Goal: Task Accomplishment & Management: Complete application form

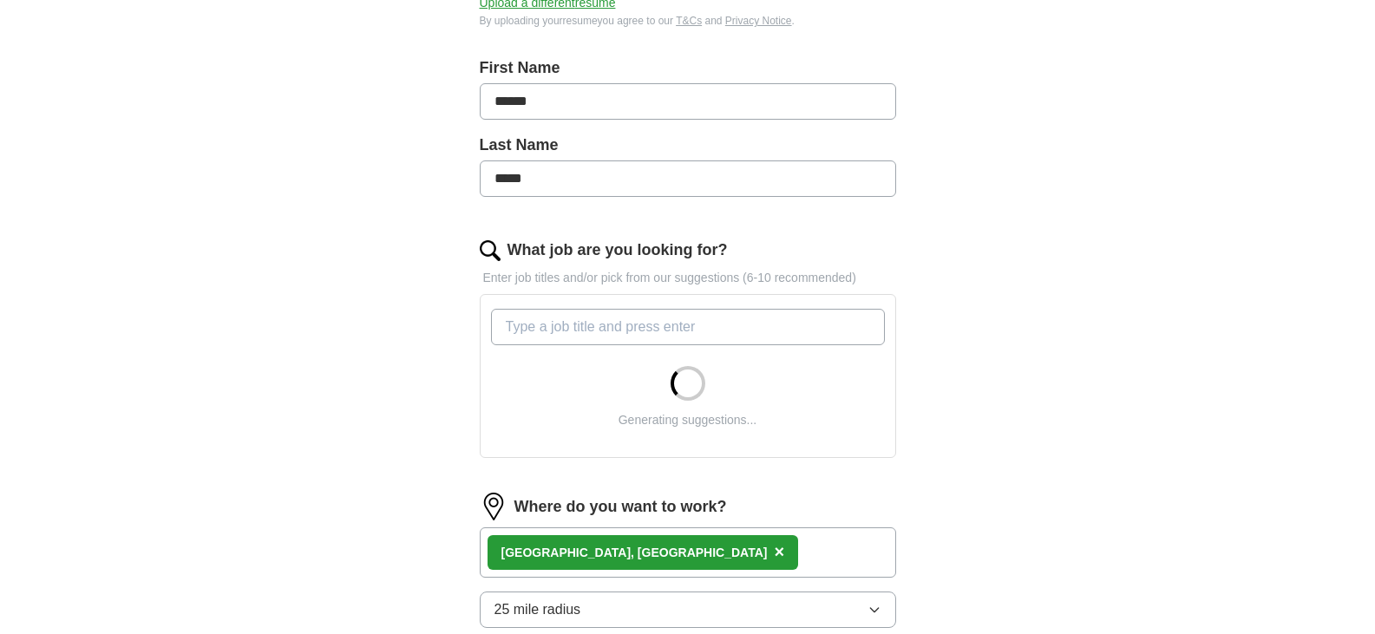
scroll to position [349, 0]
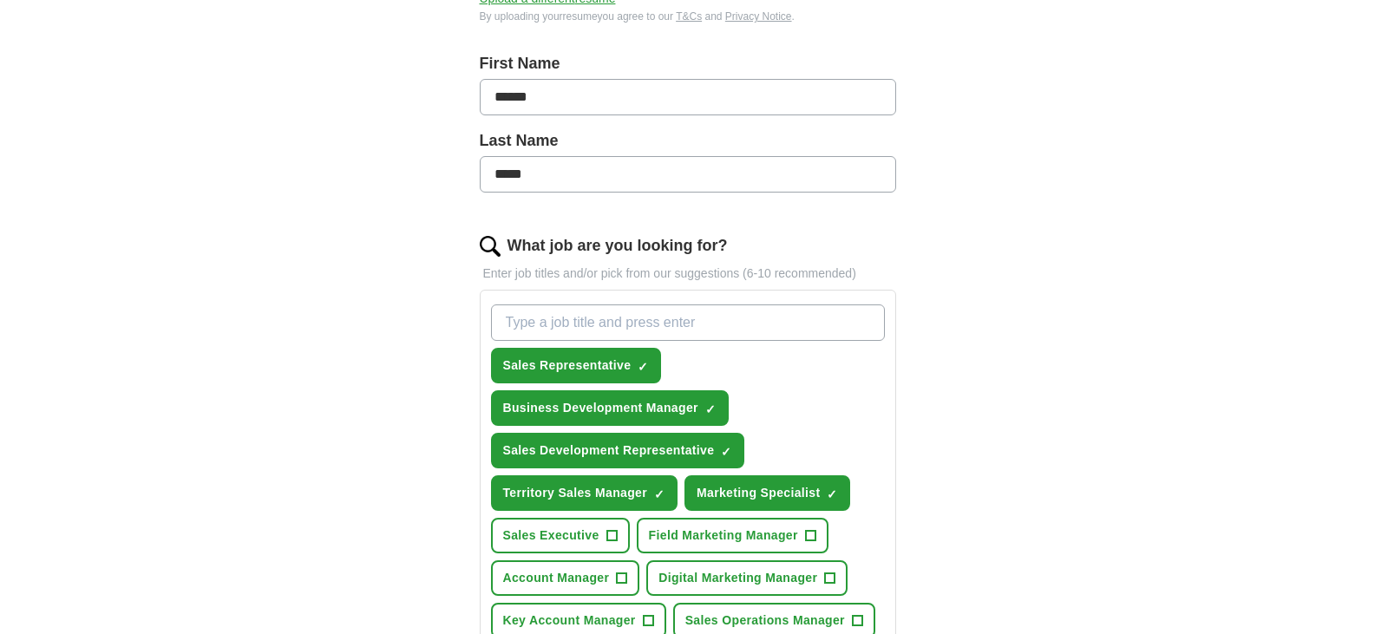
click at [572, 326] on input "What job are you looking for?" at bounding box center [688, 323] width 394 height 36
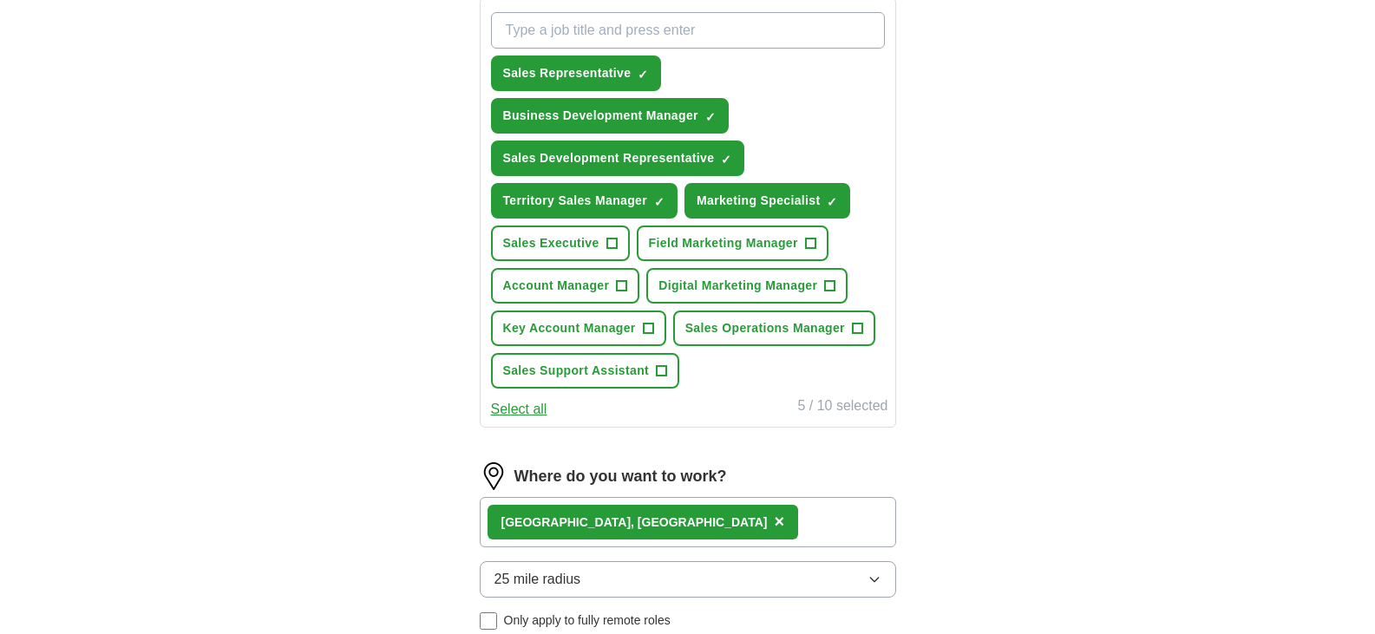
scroll to position [644, 0]
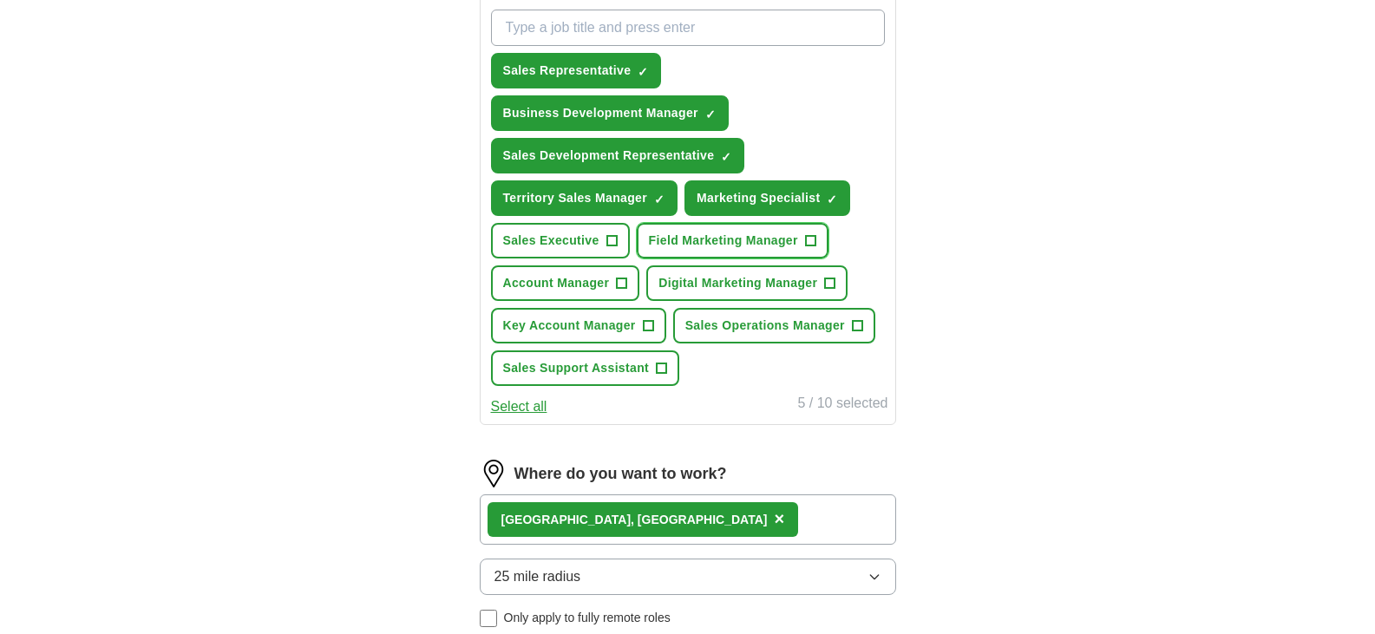
click at [810, 240] on span "+" at bounding box center [810, 241] width 10 height 14
click at [620, 285] on span "+" at bounding box center [622, 284] width 10 height 14
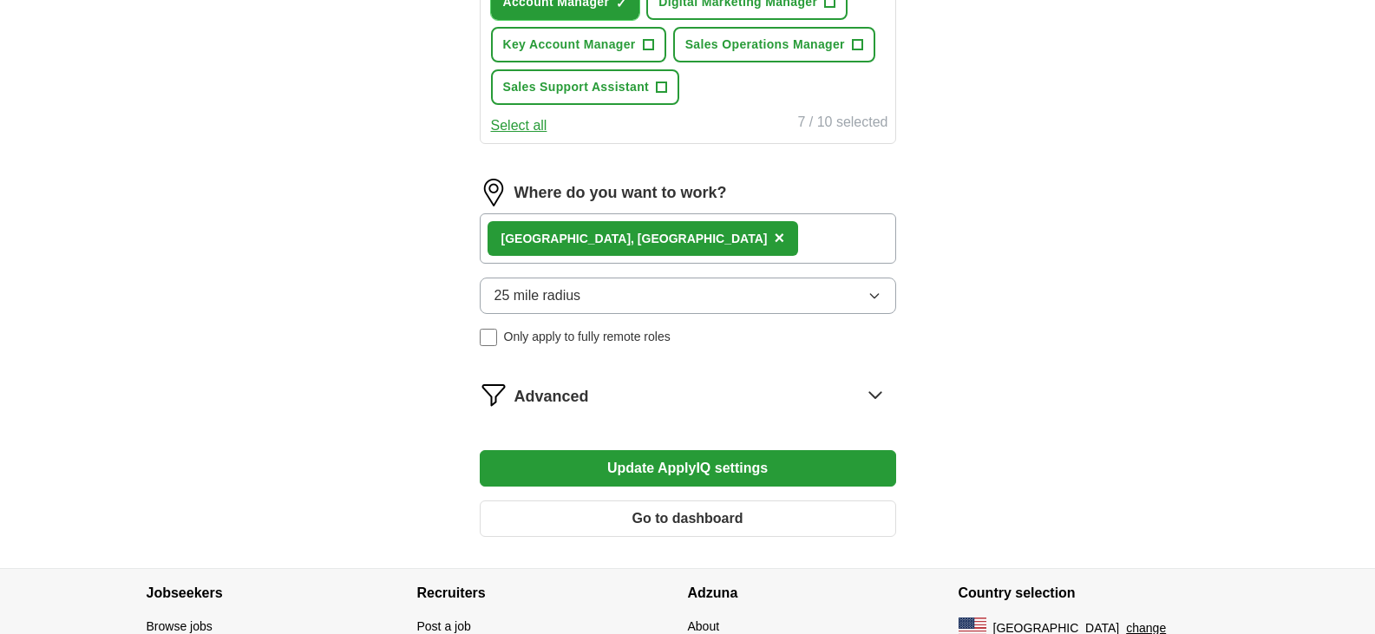
scroll to position [927, 0]
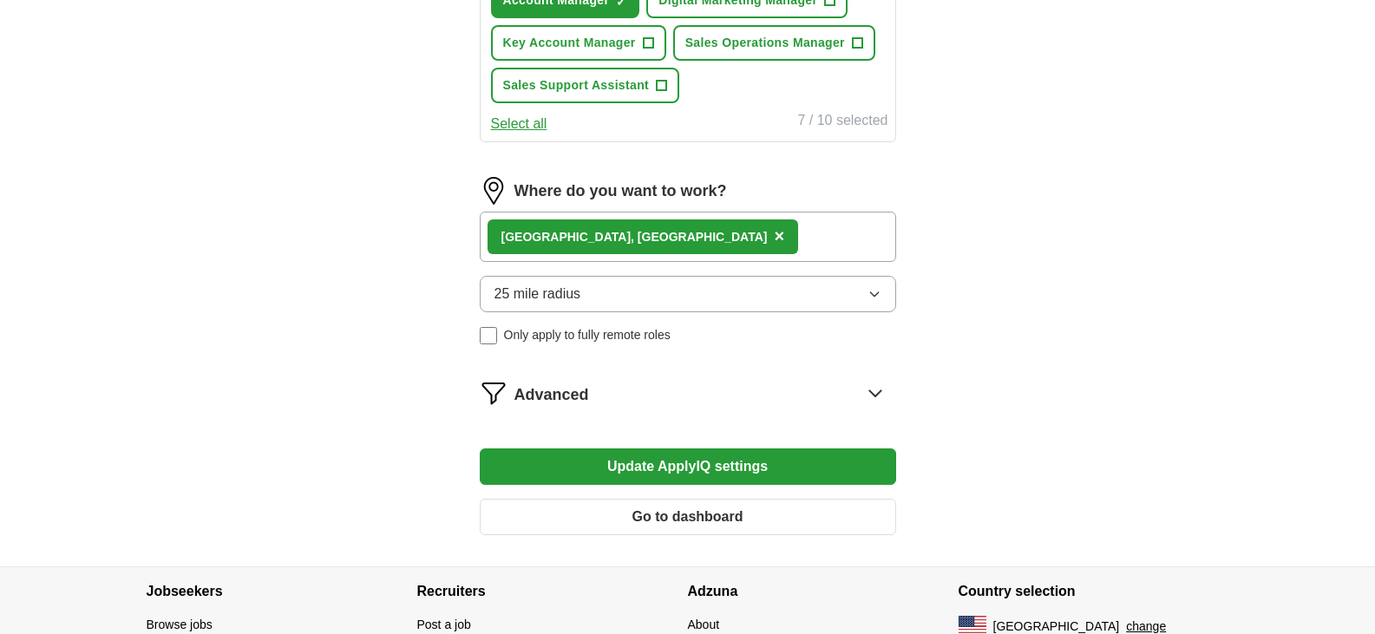
drag, startPoint x: 797, startPoint y: 463, endPoint x: 813, endPoint y: 460, distance: 16.7
click at [797, 463] on button "Update ApplyIQ settings" at bounding box center [688, 467] width 417 height 36
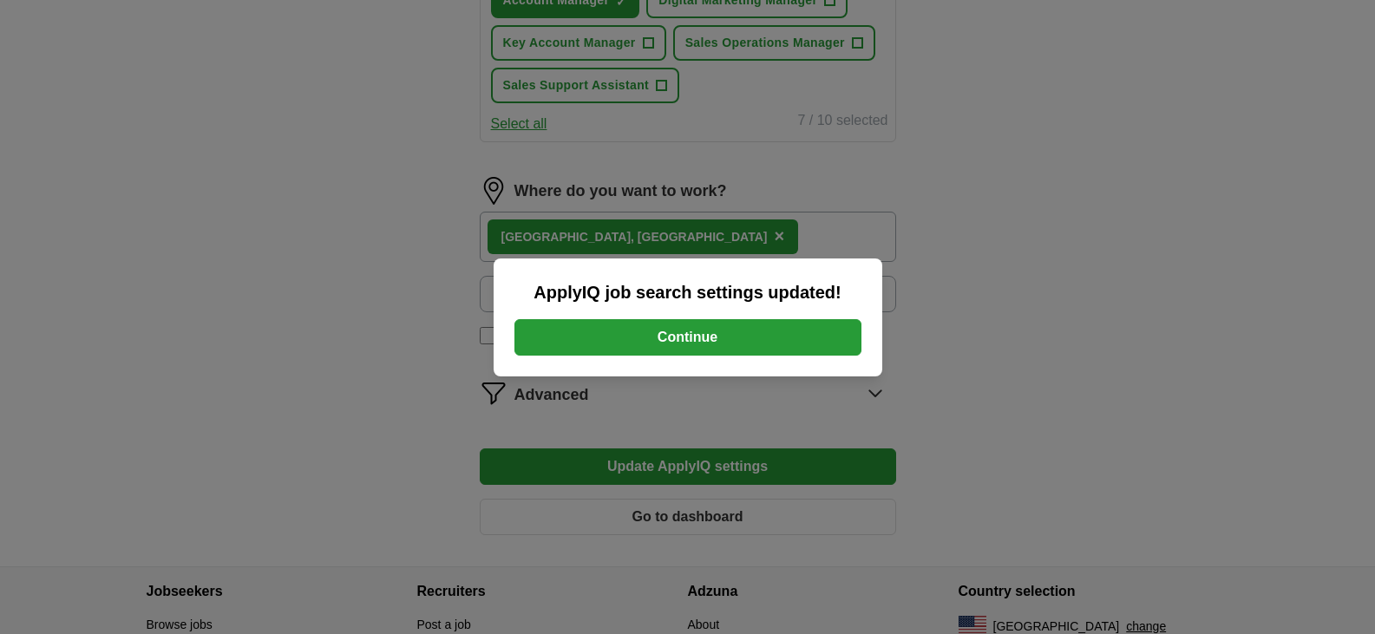
click at [732, 343] on button "Continue" at bounding box center [688, 337] width 347 height 36
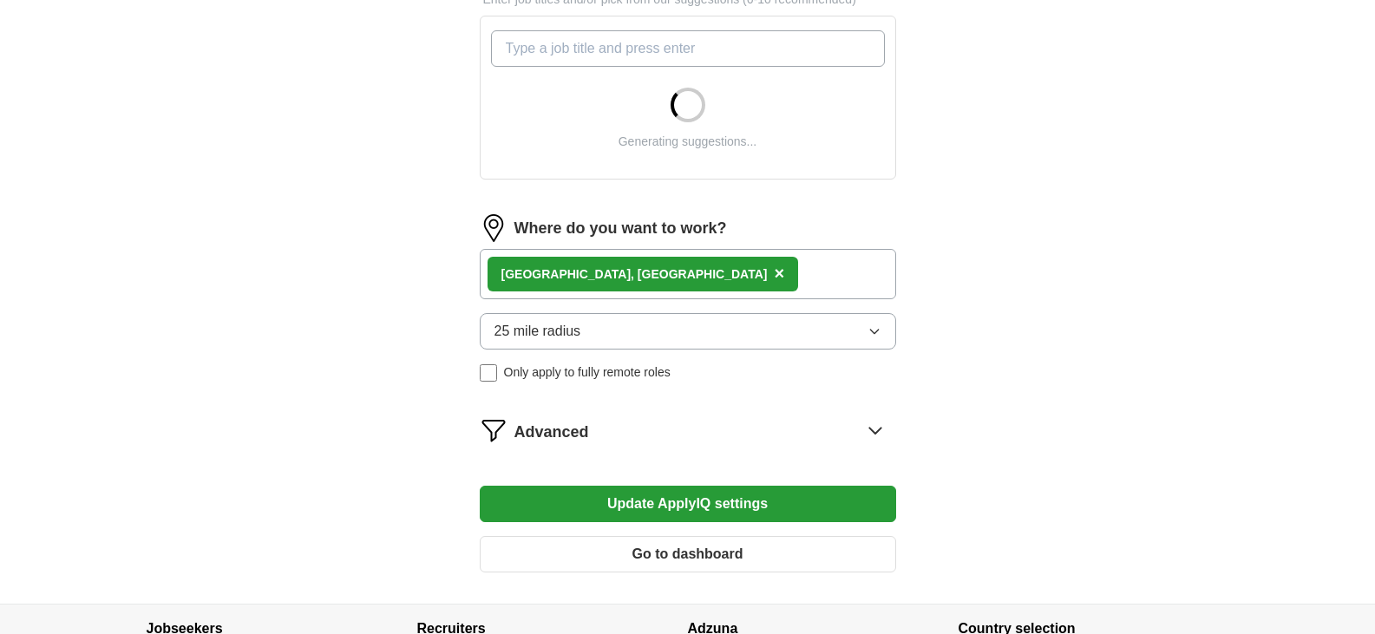
scroll to position [629, 0]
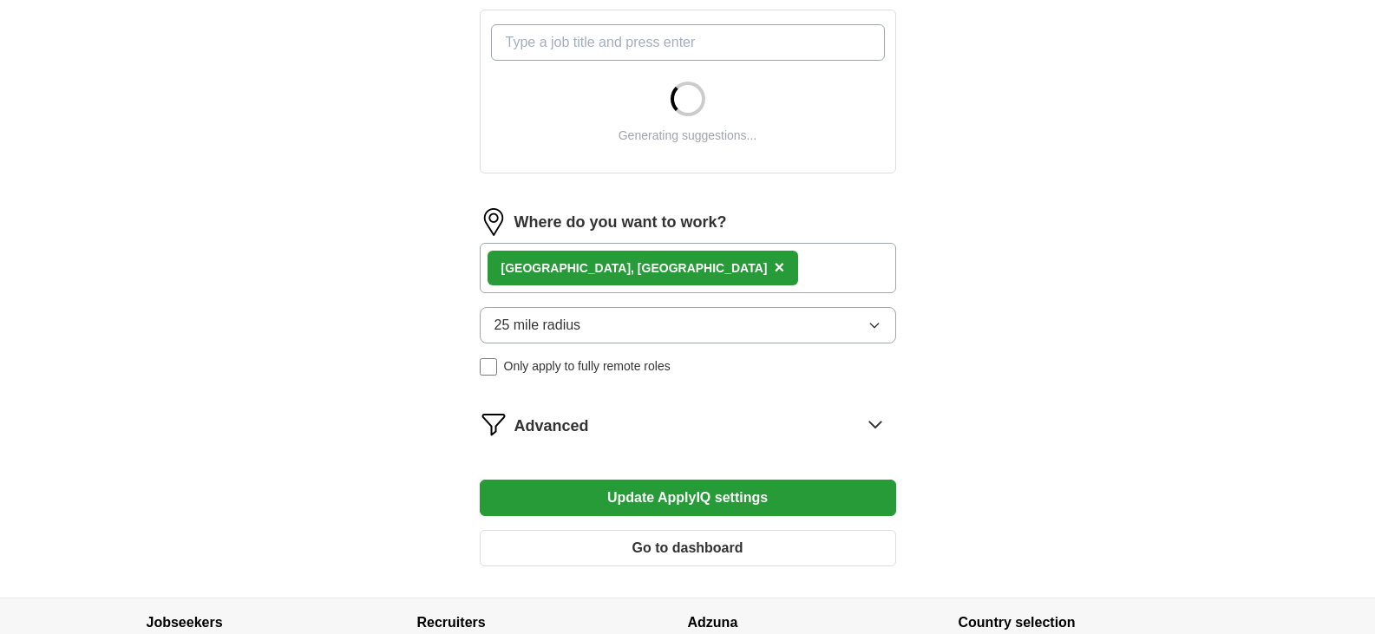
click at [869, 323] on icon "button" at bounding box center [875, 325] width 14 height 14
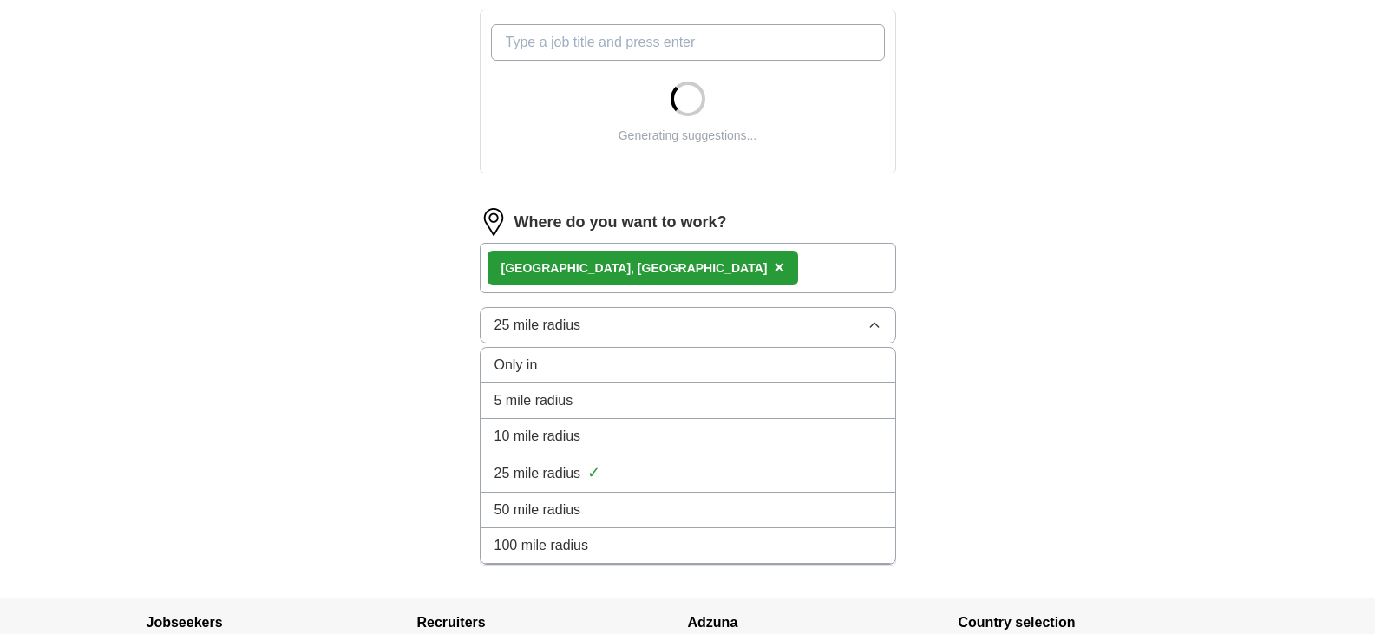
click at [798, 429] on div "10 mile radius" at bounding box center [688, 436] width 387 height 21
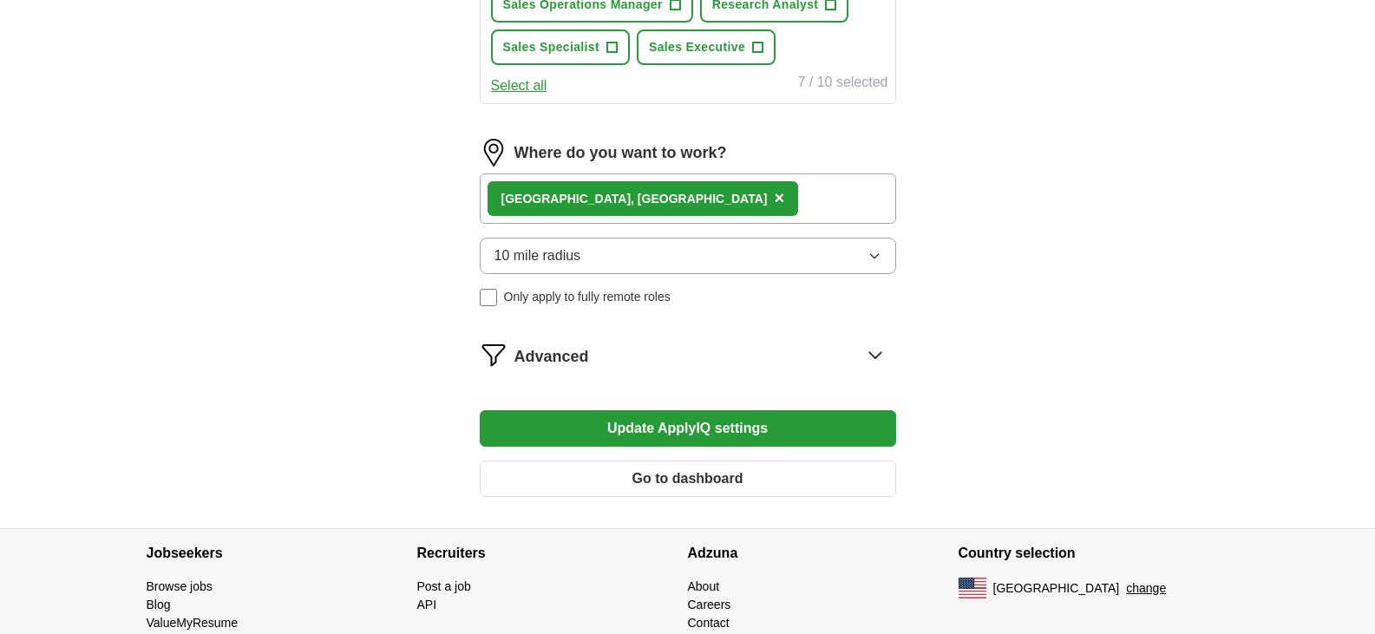
scroll to position [972, 0]
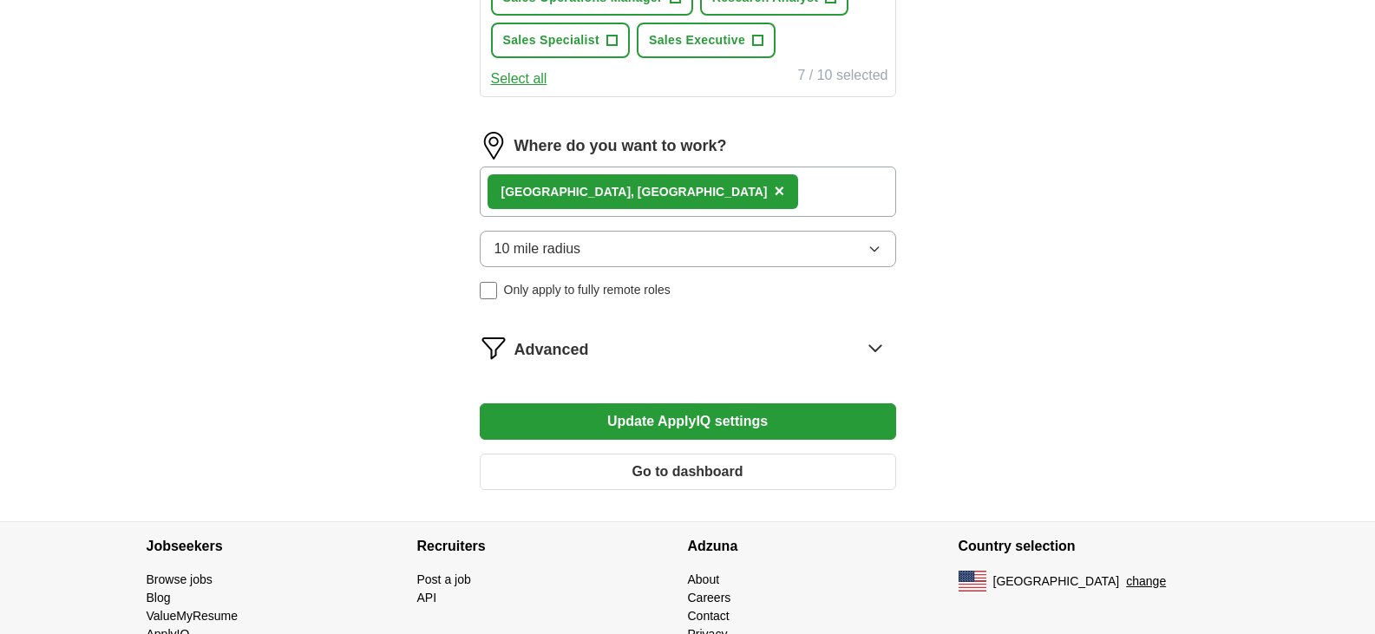
click at [768, 419] on button "Update ApplyIQ settings" at bounding box center [688, 422] width 417 height 36
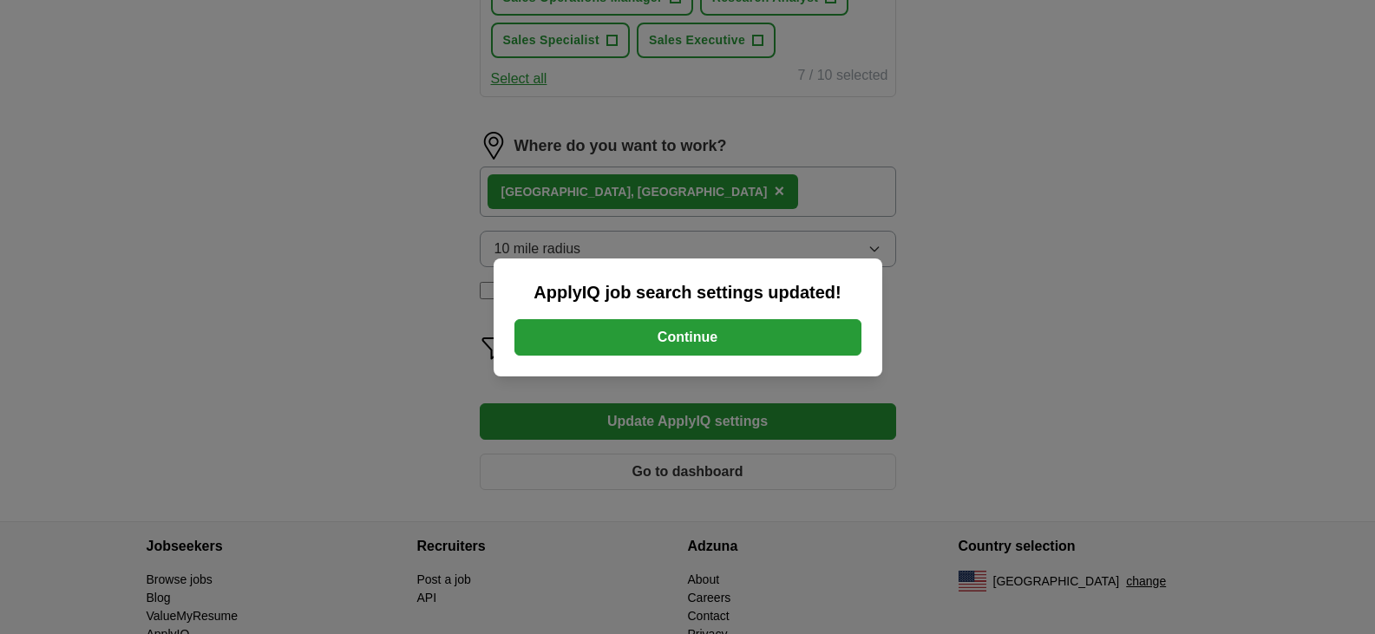
click at [735, 335] on button "Continue" at bounding box center [688, 337] width 347 height 36
